Goal: Task Accomplishment & Management: Use online tool/utility

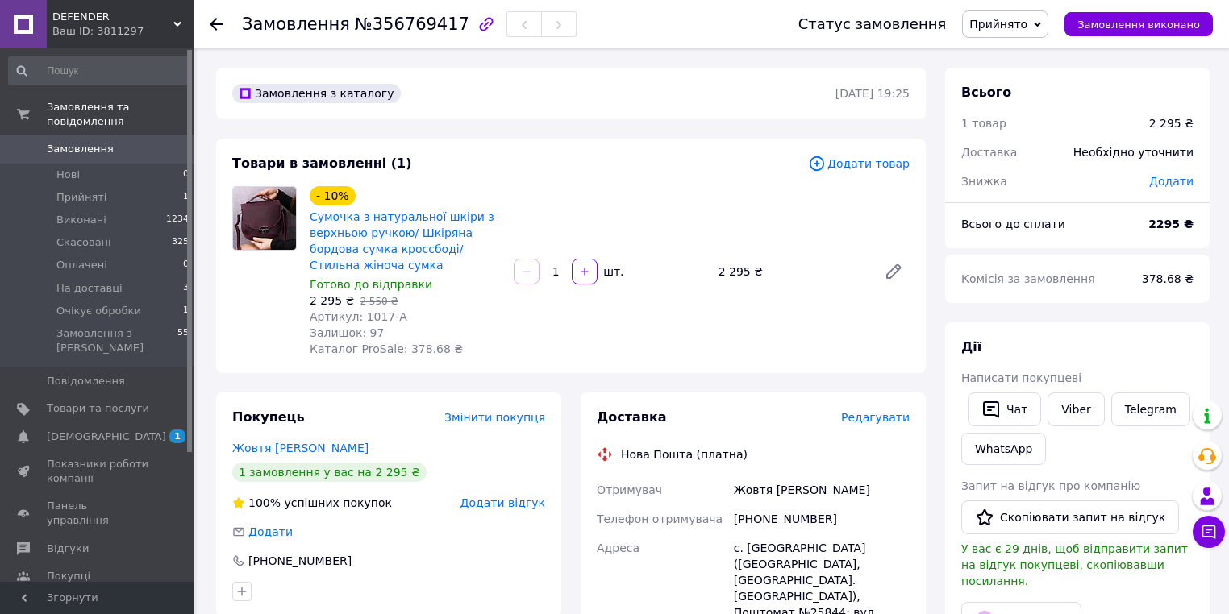
click at [397, 241] on span "Сумочка з натуральної шкіри з верхньою ручкою/ Шкіряна бордова сумка кроссбоді/…" at bounding box center [405, 241] width 191 height 64
click at [388, 237] on link "Сумочка з натуральної шкіри з верхньою ручкою/ Шкіряна бордова сумка кроссбоді/…" at bounding box center [402, 240] width 185 height 61
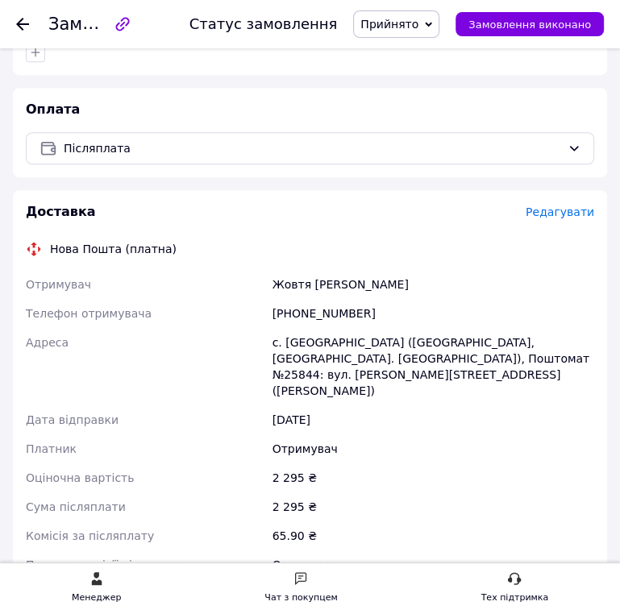
scroll to position [580, 0]
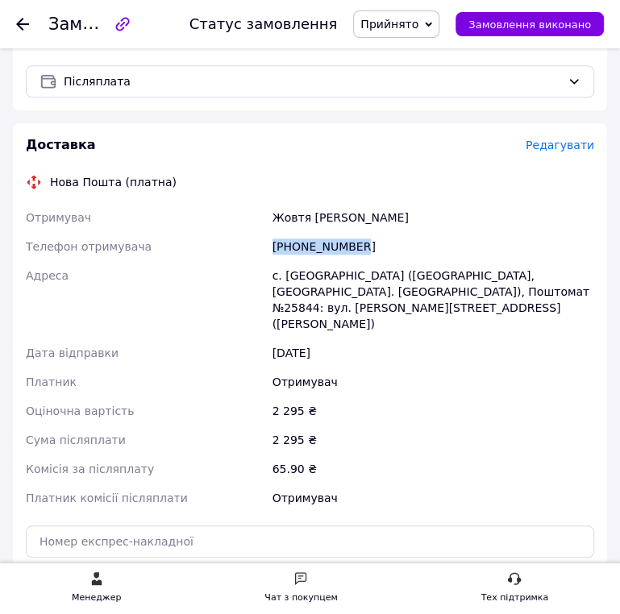
drag, startPoint x: 369, startPoint y: 242, endPoint x: 263, endPoint y: 246, distance: 106.5
click at [263, 246] on div "Отримувач Жовтя [PERSON_NAME] Телефон отримувача [PHONE_NUMBER] Адреса с. [GEOG…" at bounding box center [310, 358] width 575 height 310
copy div "Телефон отримувача [PHONE_NUMBER]"
click at [294, 214] on div "Жовтя [PERSON_NAME]" at bounding box center [433, 217] width 328 height 29
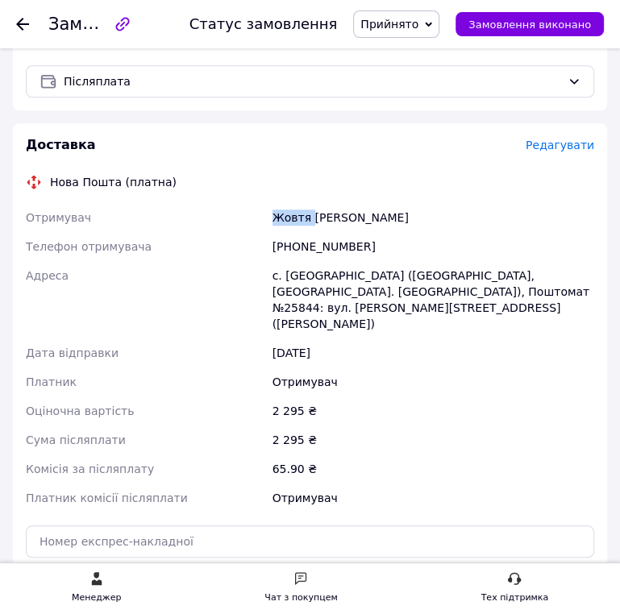
copy div "Жовтя"
click at [335, 226] on div "Жовтя [PERSON_NAME]" at bounding box center [433, 217] width 328 height 29
click at [343, 219] on div "Жовтя [PERSON_NAME]" at bounding box center [433, 217] width 328 height 29
copy div "[PERSON_NAME]"
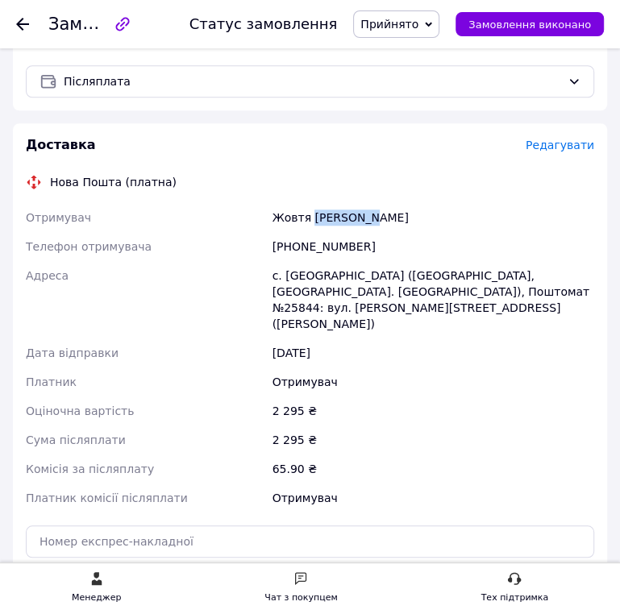
click at [439, 19] on span "Прийнято" at bounding box center [396, 23] width 86 height 27
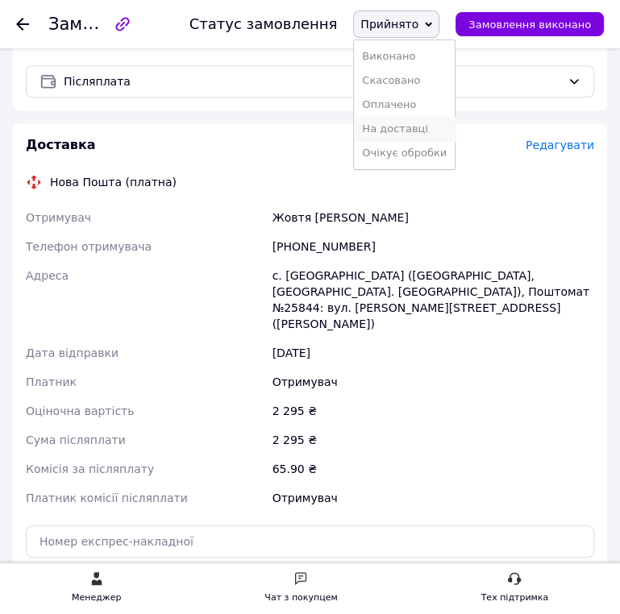
click at [422, 131] on li "На доставці" at bounding box center [404, 129] width 101 height 24
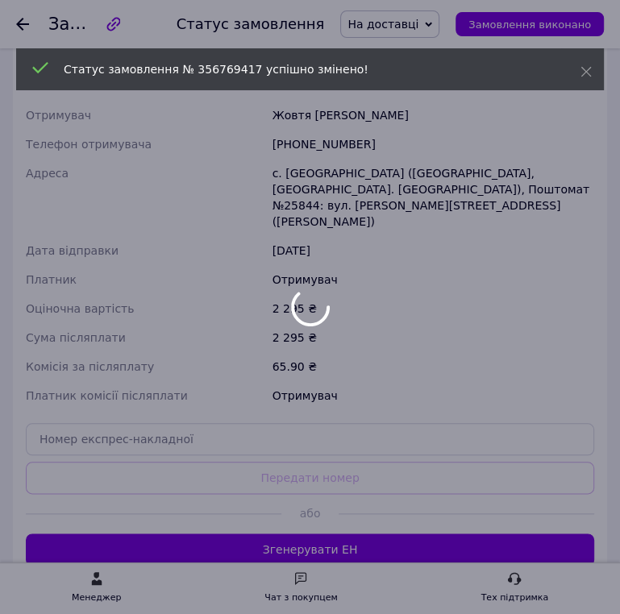
scroll to position [774, 0]
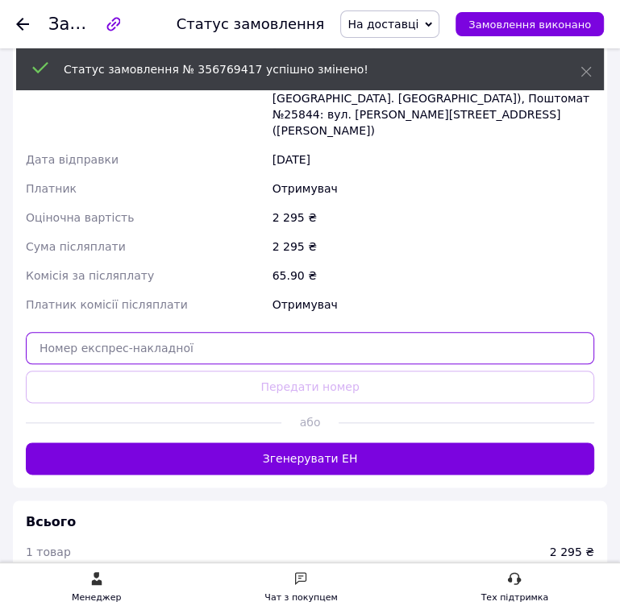
click at [110, 332] on input "text" at bounding box center [310, 348] width 568 height 32
paste input "20451225207918"
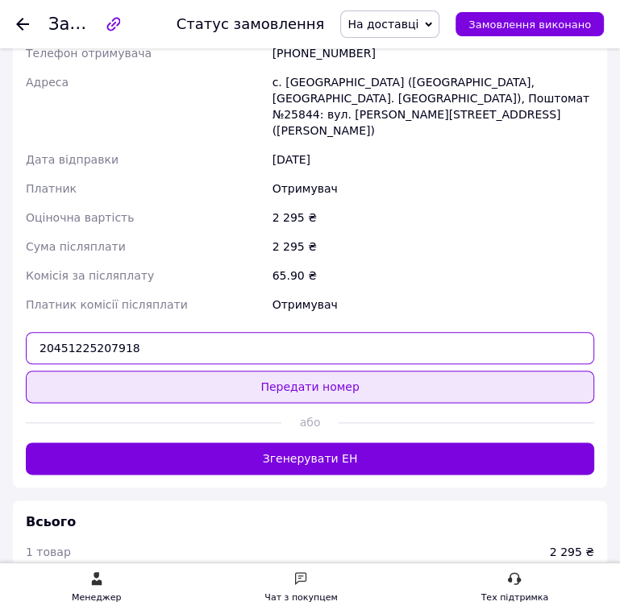
type input "20451225207918"
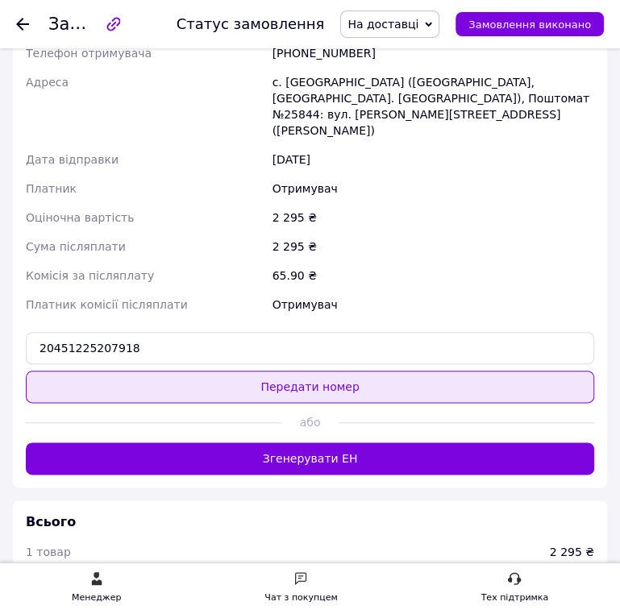
click at [329, 373] on button "Передати номер" at bounding box center [310, 387] width 568 height 32
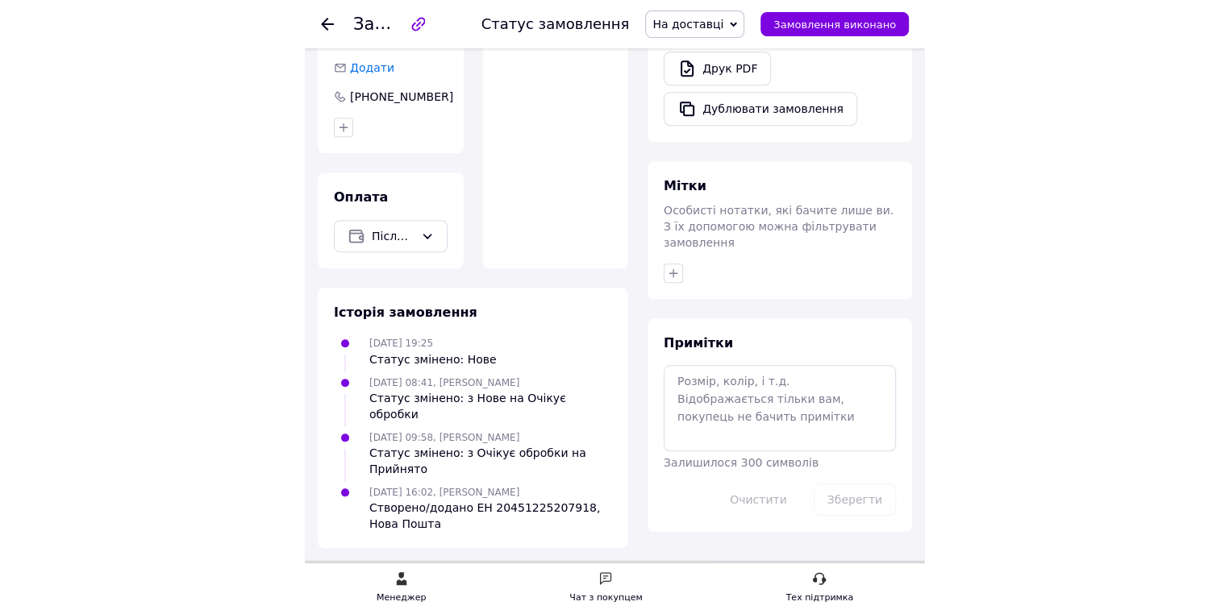
scroll to position [546, 0]
